Goal: Entertainment & Leisure: Consume media (video, audio)

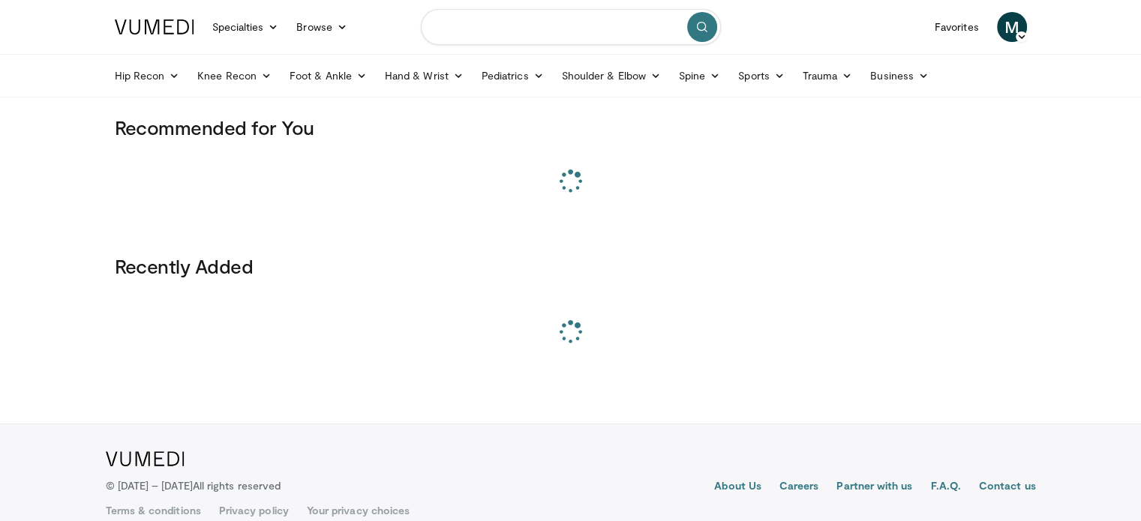
click at [549, 31] on input "Search topics, interventions" at bounding box center [571, 27] width 300 height 36
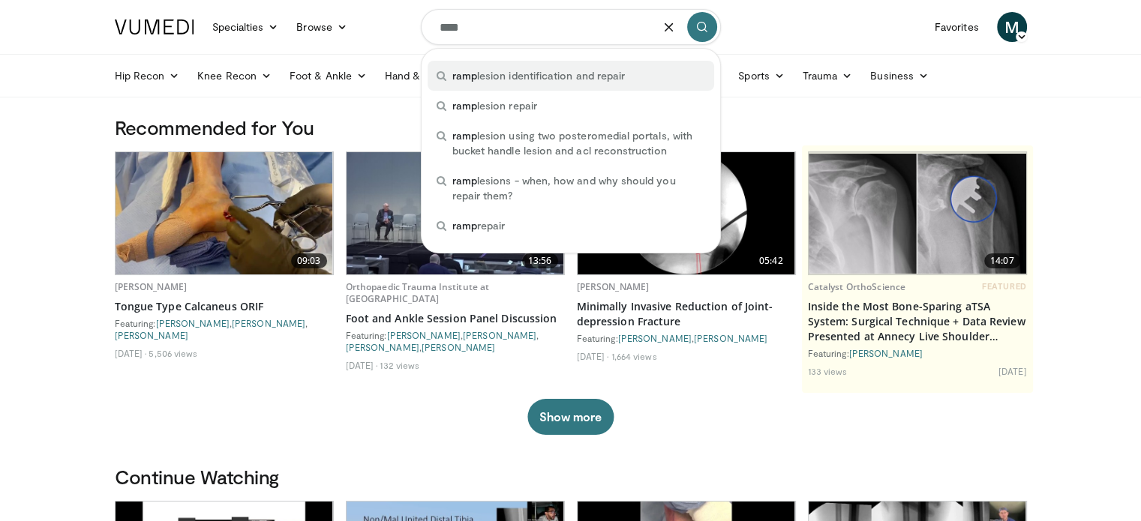
type input "****"
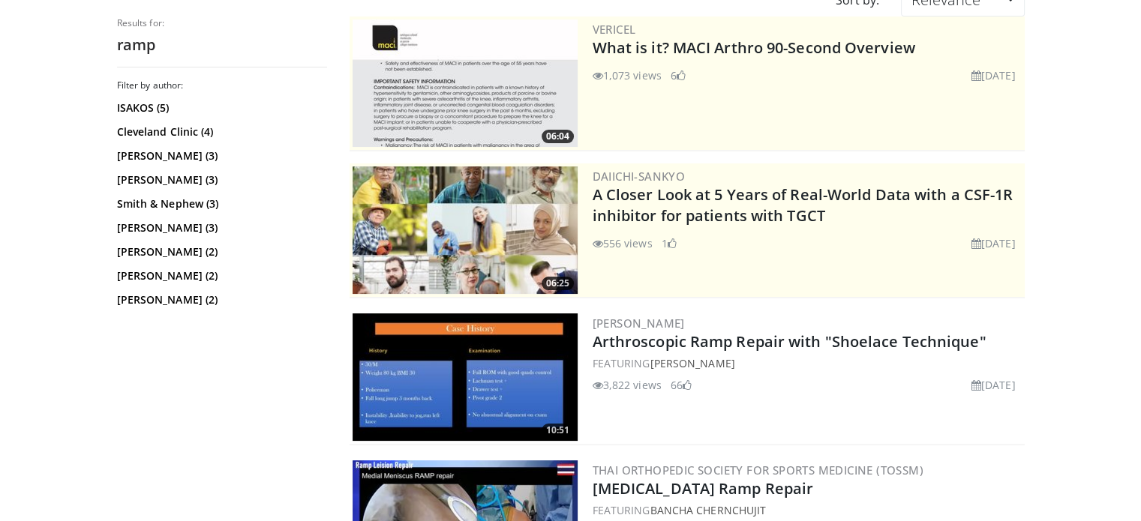
scroll to position [225, 0]
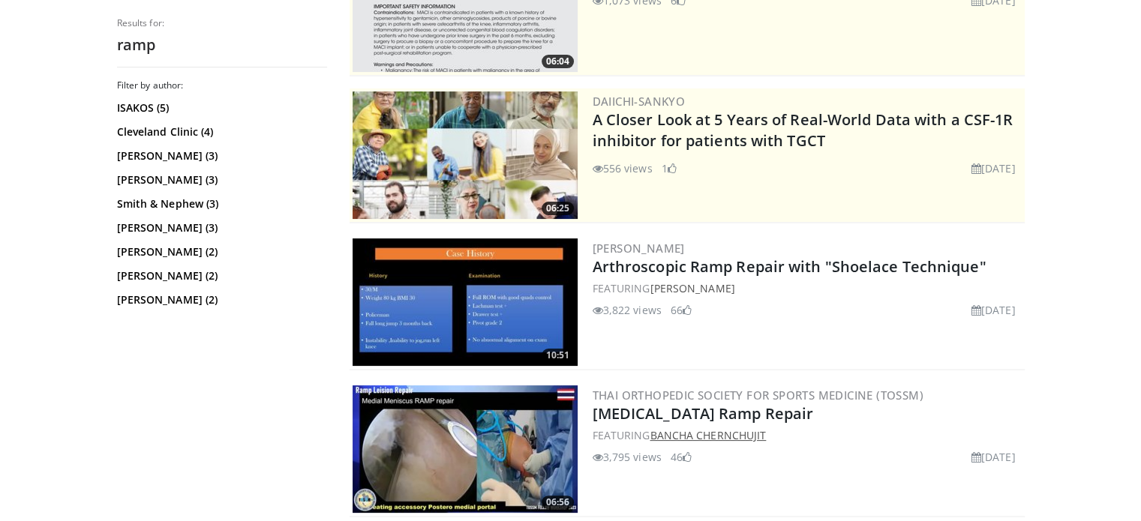
click at [706, 434] on link "Bancha Chernchujit" at bounding box center [708, 435] width 116 height 14
click at [496, 335] on img at bounding box center [465, 303] width 225 height 128
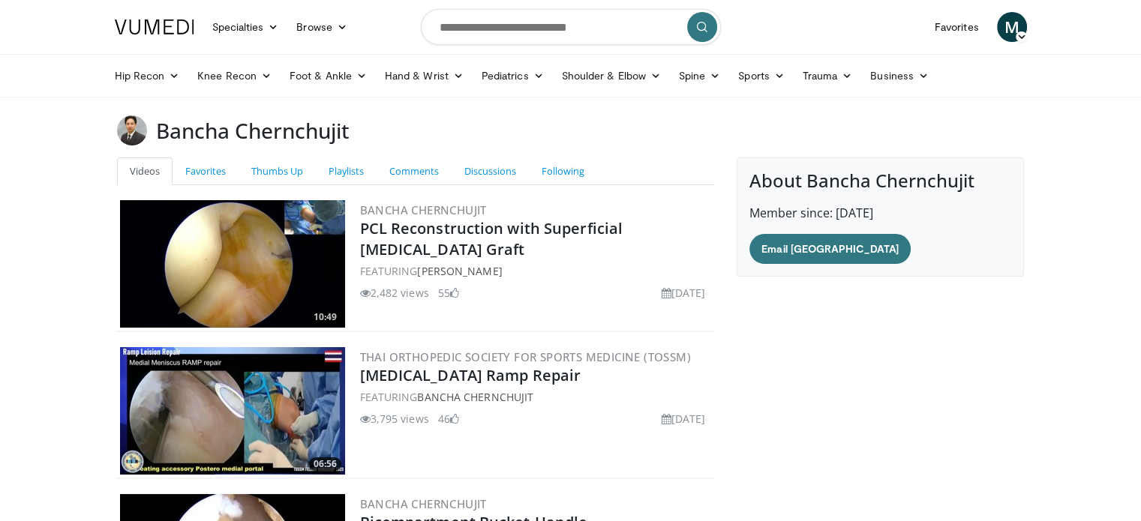
click at [183, 421] on img at bounding box center [232, 411] width 225 height 128
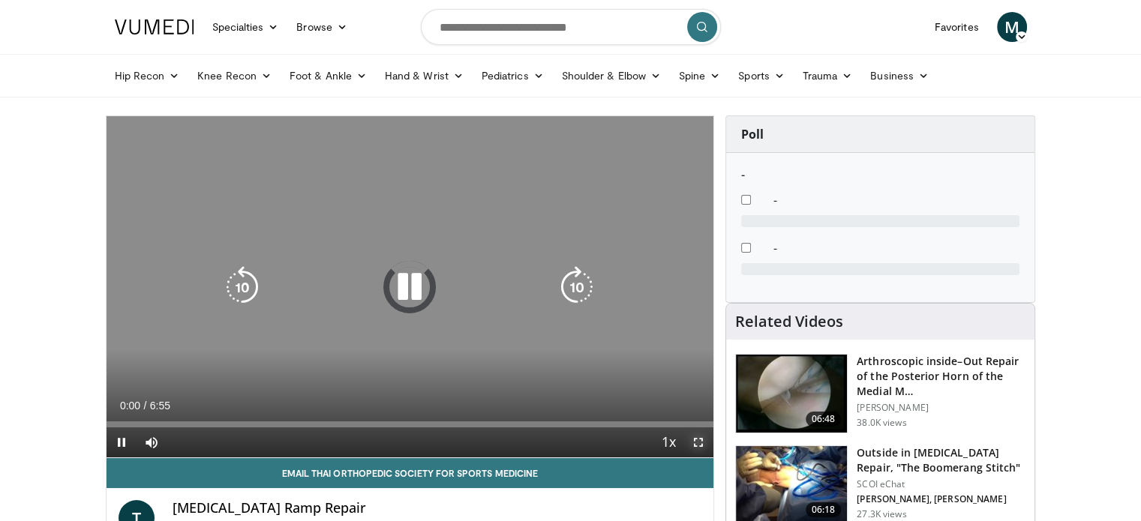
click at [697, 440] on span "Video Player" at bounding box center [698, 443] width 30 height 30
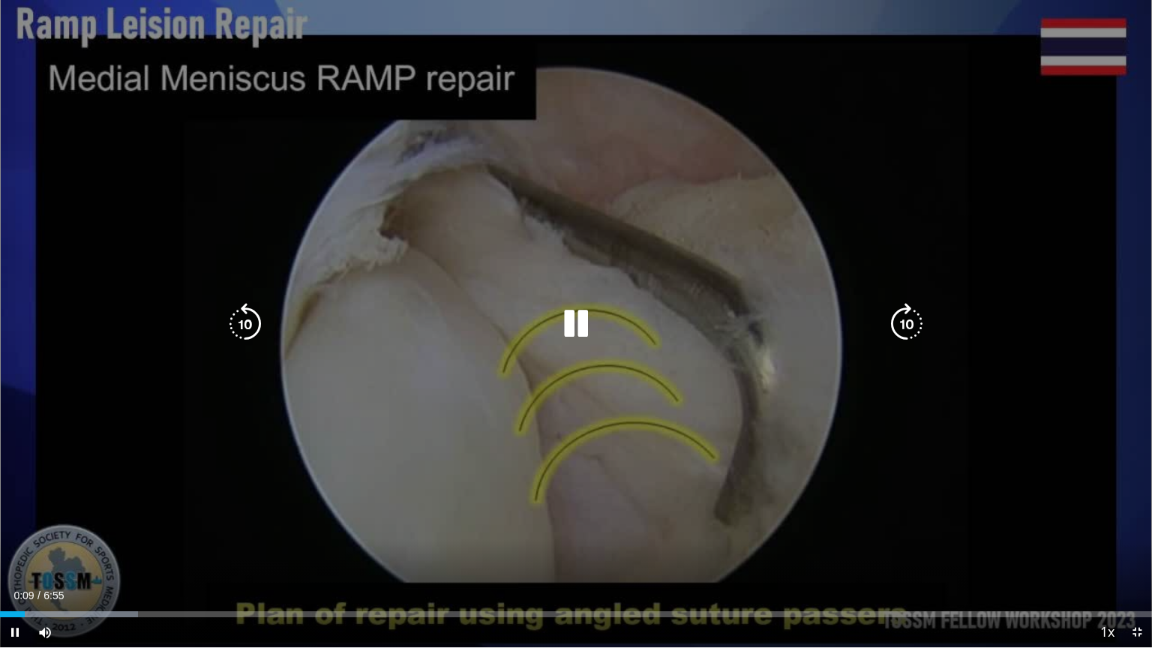
click at [900, 333] on icon "Video Player" at bounding box center [907, 324] width 42 height 42
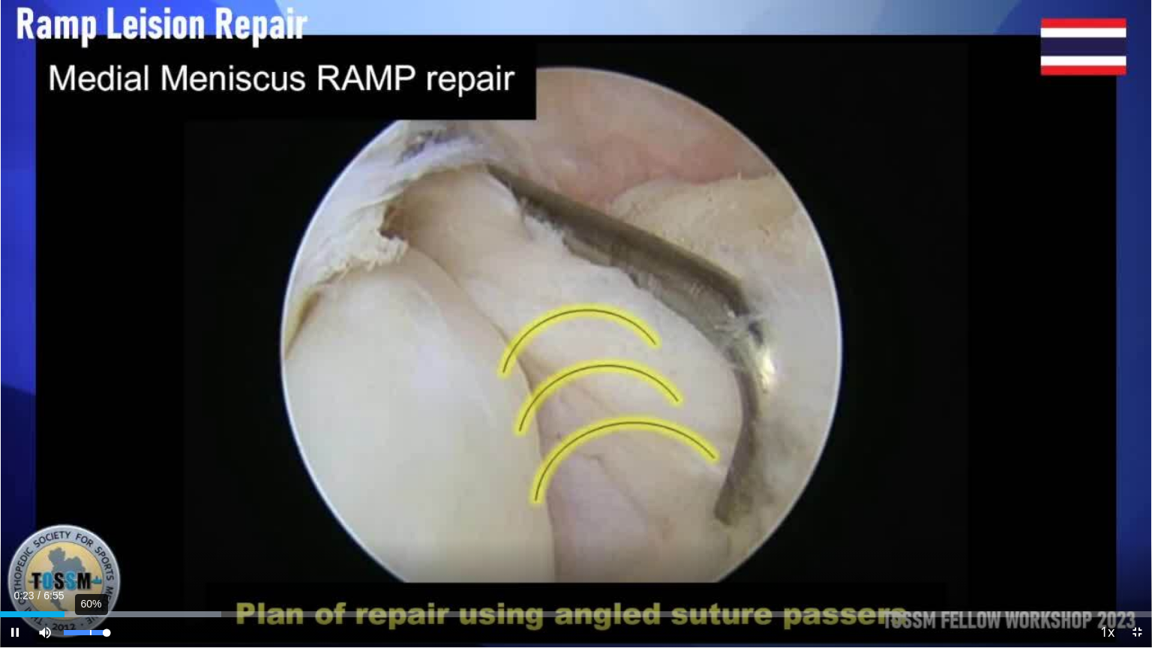
click at [89, 521] on div "60%" at bounding box center [85, 632] width 43 height 5
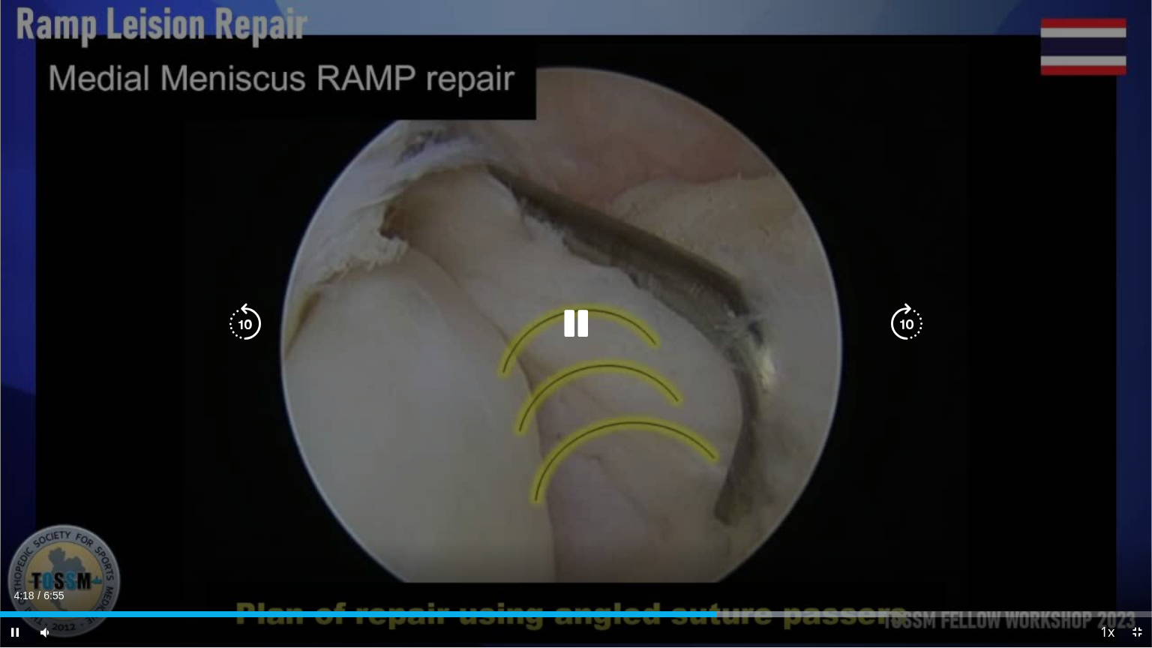
click at [570, 324] on icon "Video Player" at bounding box center [576, 324] width 42 height 42
click at [616, 406] on div "10 seconds Tap to unmute" at bounding box center [576, 323] width 1152 height 647
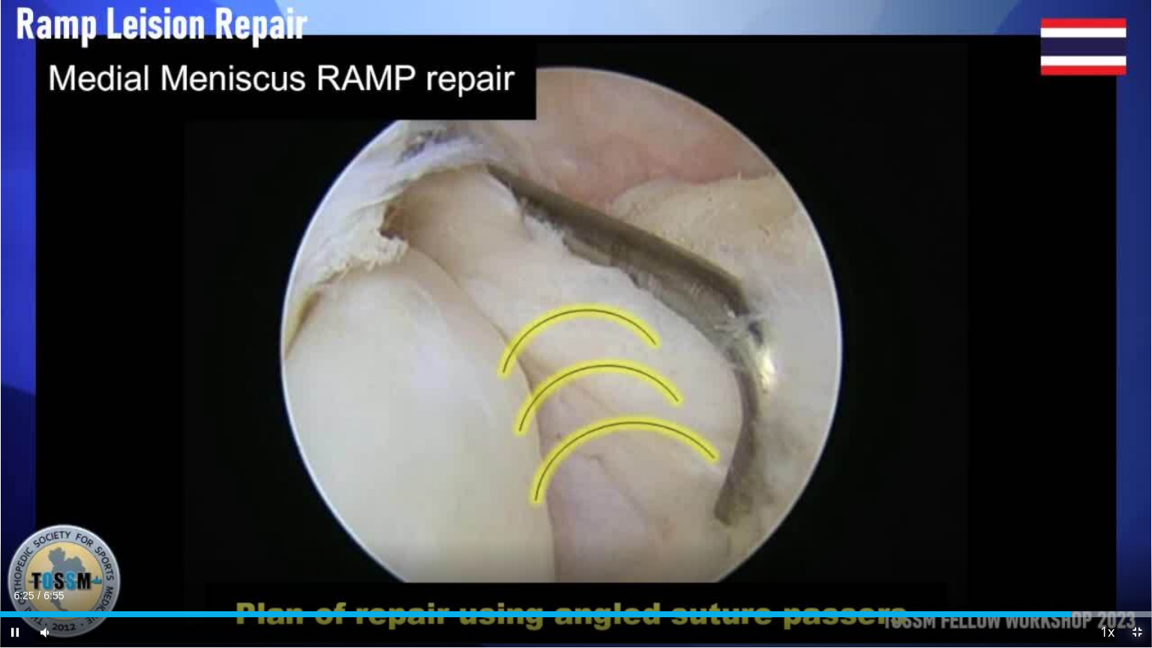
click at [1138, 521] on span "Video Player" at bounding box center [1137, 632] width 30 height 30
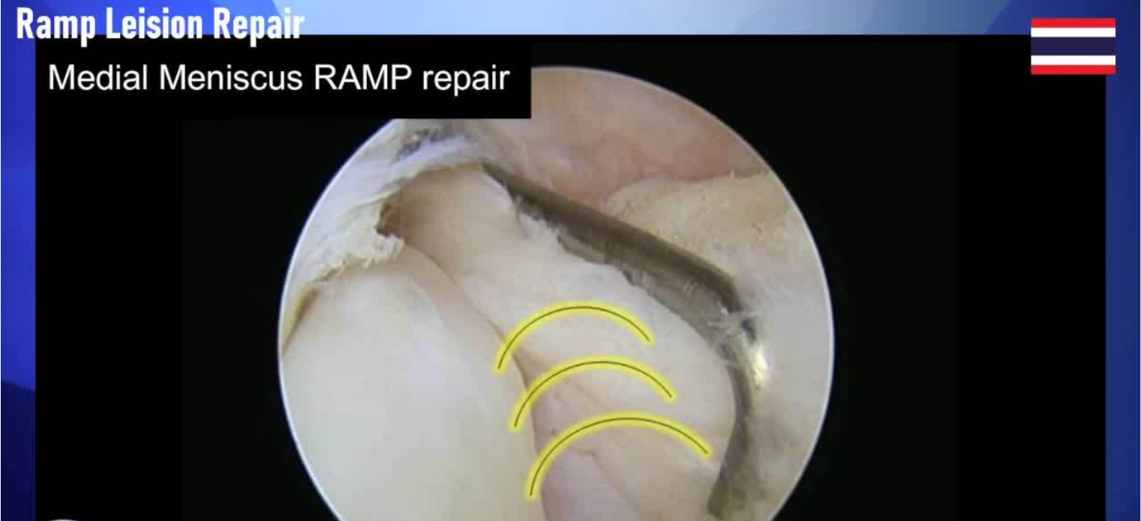
scroll to position [150, 0]
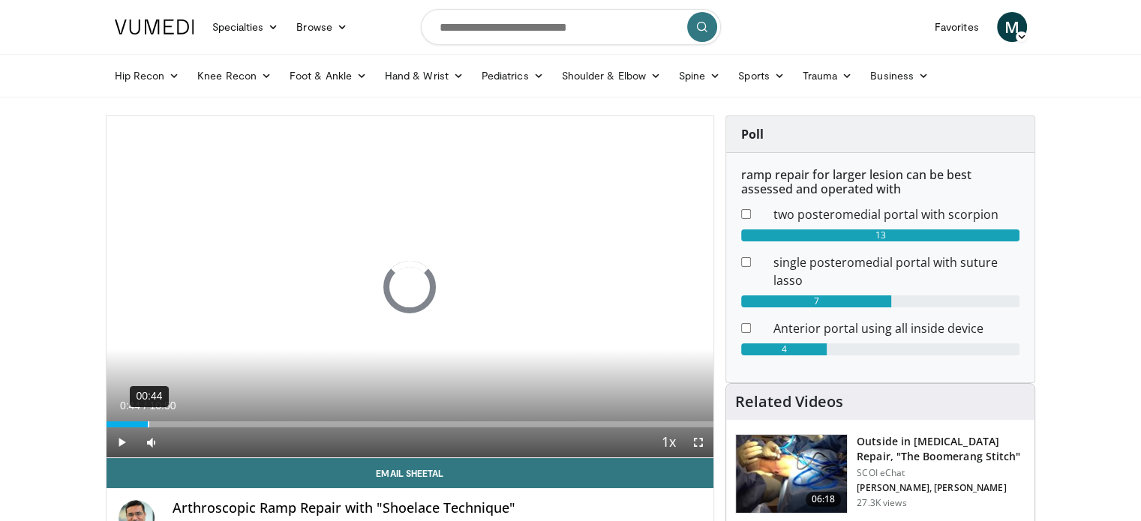
click at [148, 425] on div "00:44" at bounding box center [149, 425] width 2 height 6
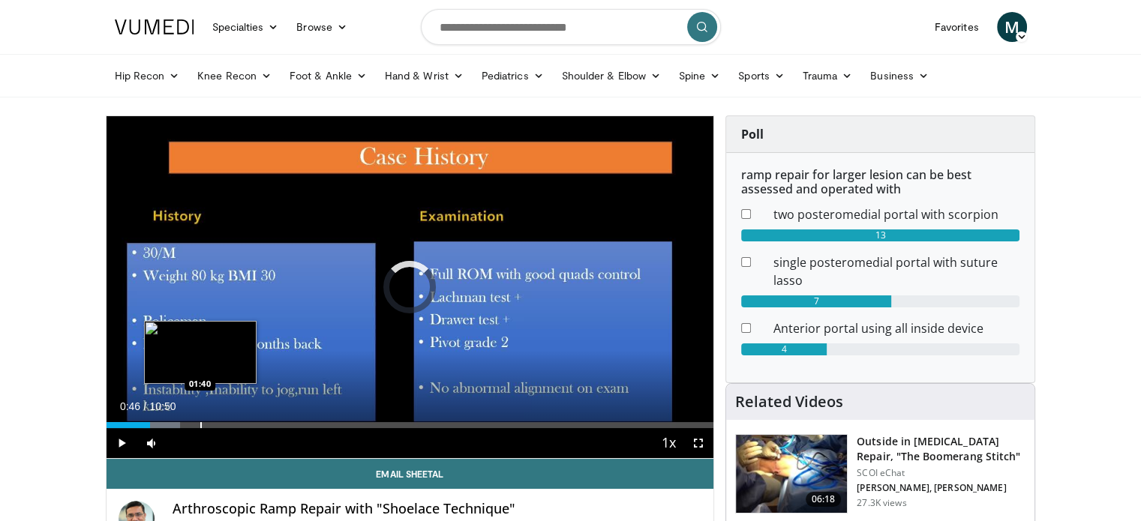
click at [202, 427] on div "Loaded : 12.20% 00:46 01:40" at bounding box center [411, 425] width 608 height 6
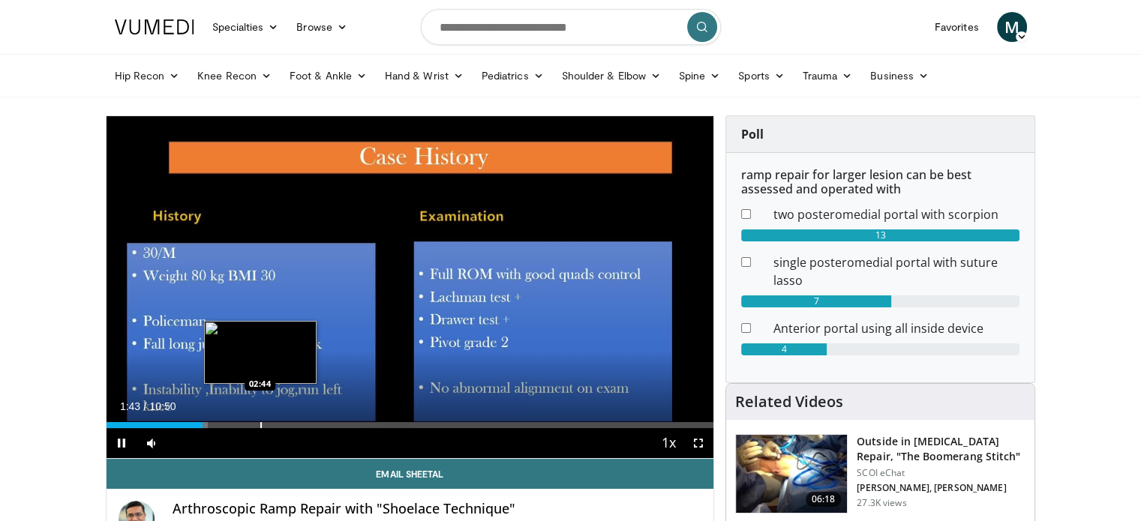
click at [262, 427] on div "Loaded : 16.77% 01:43 02:44" at bounding box center [411, 425] width 608 height 6
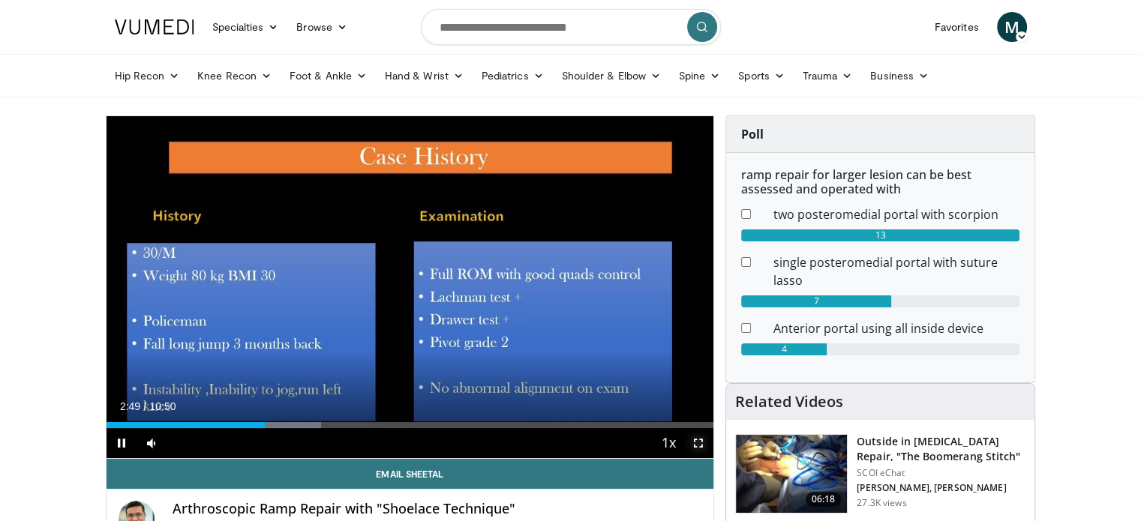
click at [698, 445] on span "Video Player" at bounding box center [698, 443] width 30 height 30
